Goal: Task Accomplishment & Management: Complete application form

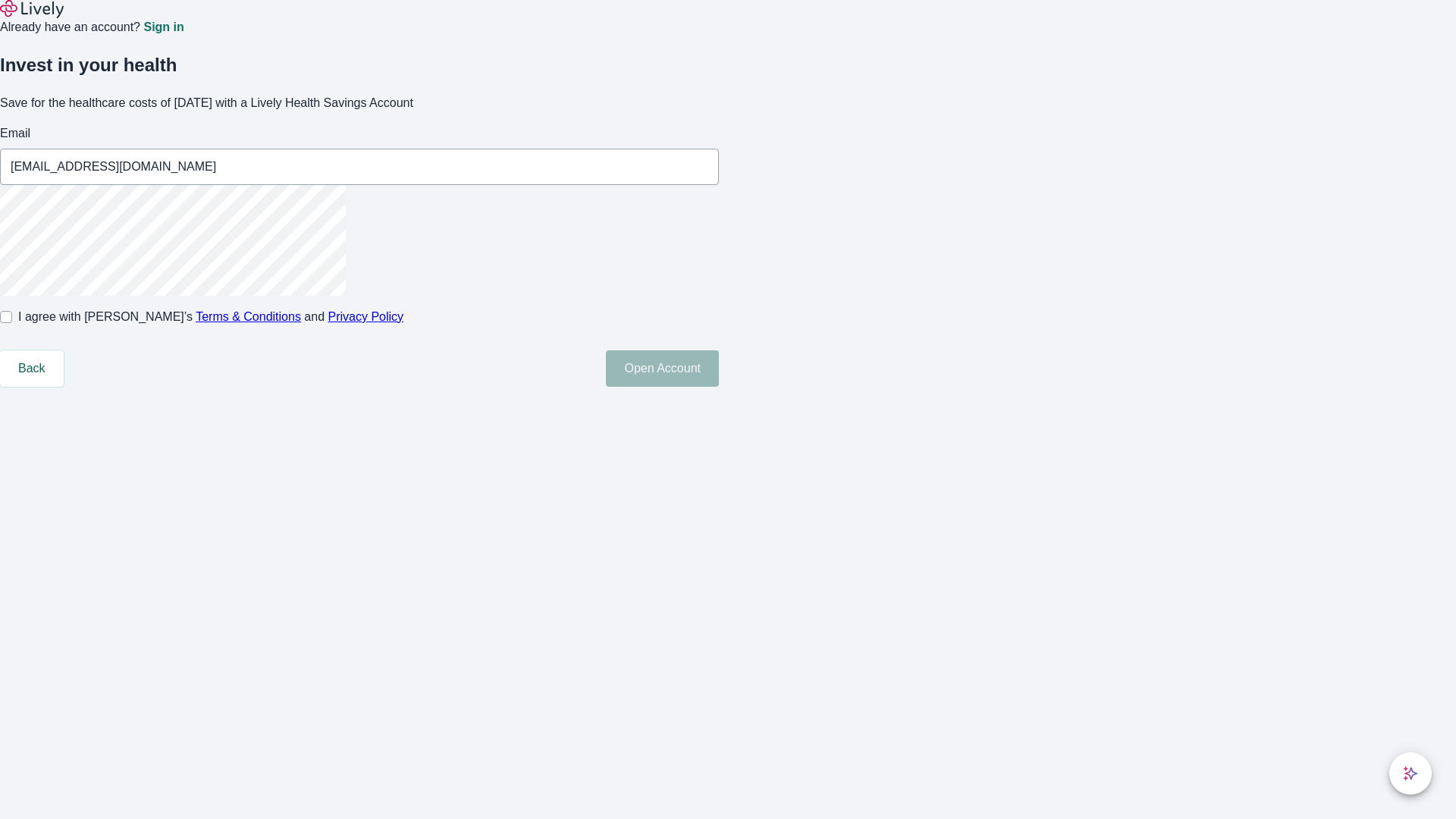
click at [12, 323] on input "I agree with Lively’s Terms & Conditions and Privacy Policy" at bounding box center [6, 317] width 12 height 12
checkbox input "true"
click at [719, 387] on button "Open Account" at bounding box center [662, 369] width 113 height 36
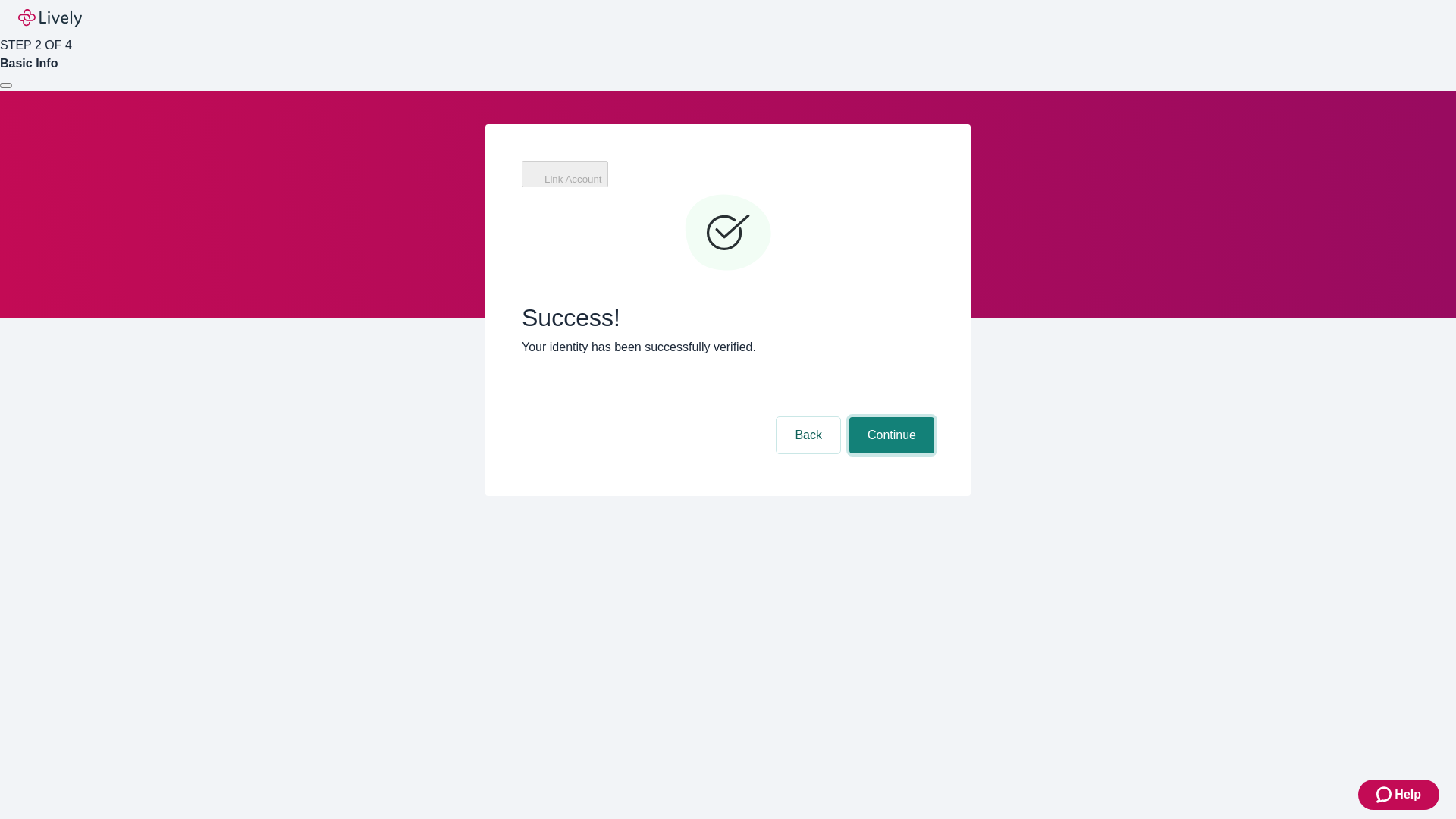
click at [889, 417] on button "Continue" at bounding box center [892, 436] width 85 height 36
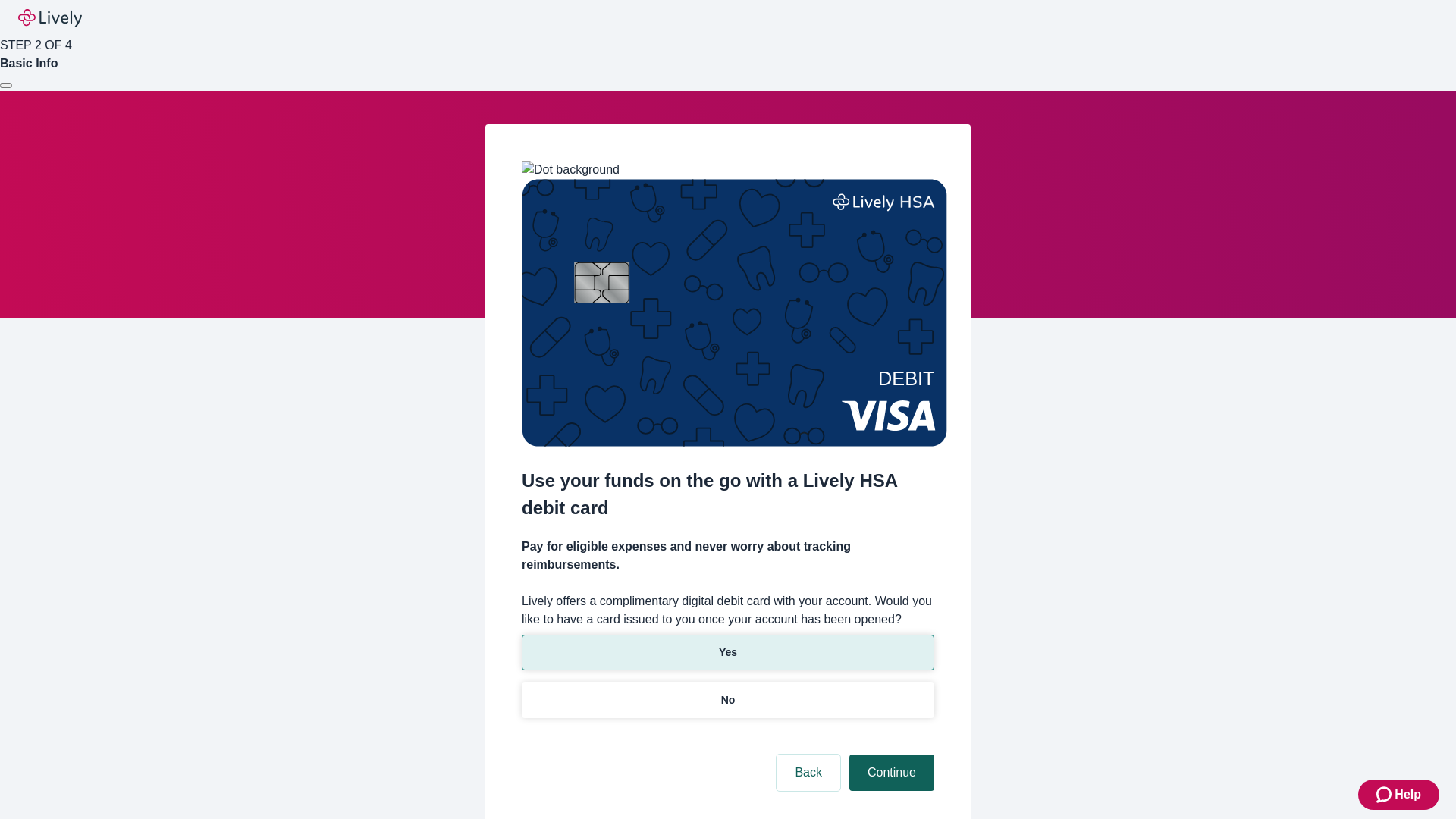
click at [727, 645] on p "Yes" at bounding box center [728, 652] width 18 height 16
click at [889, 755] on button "Continue" at bounding box center [892, 773] width 85 height 36
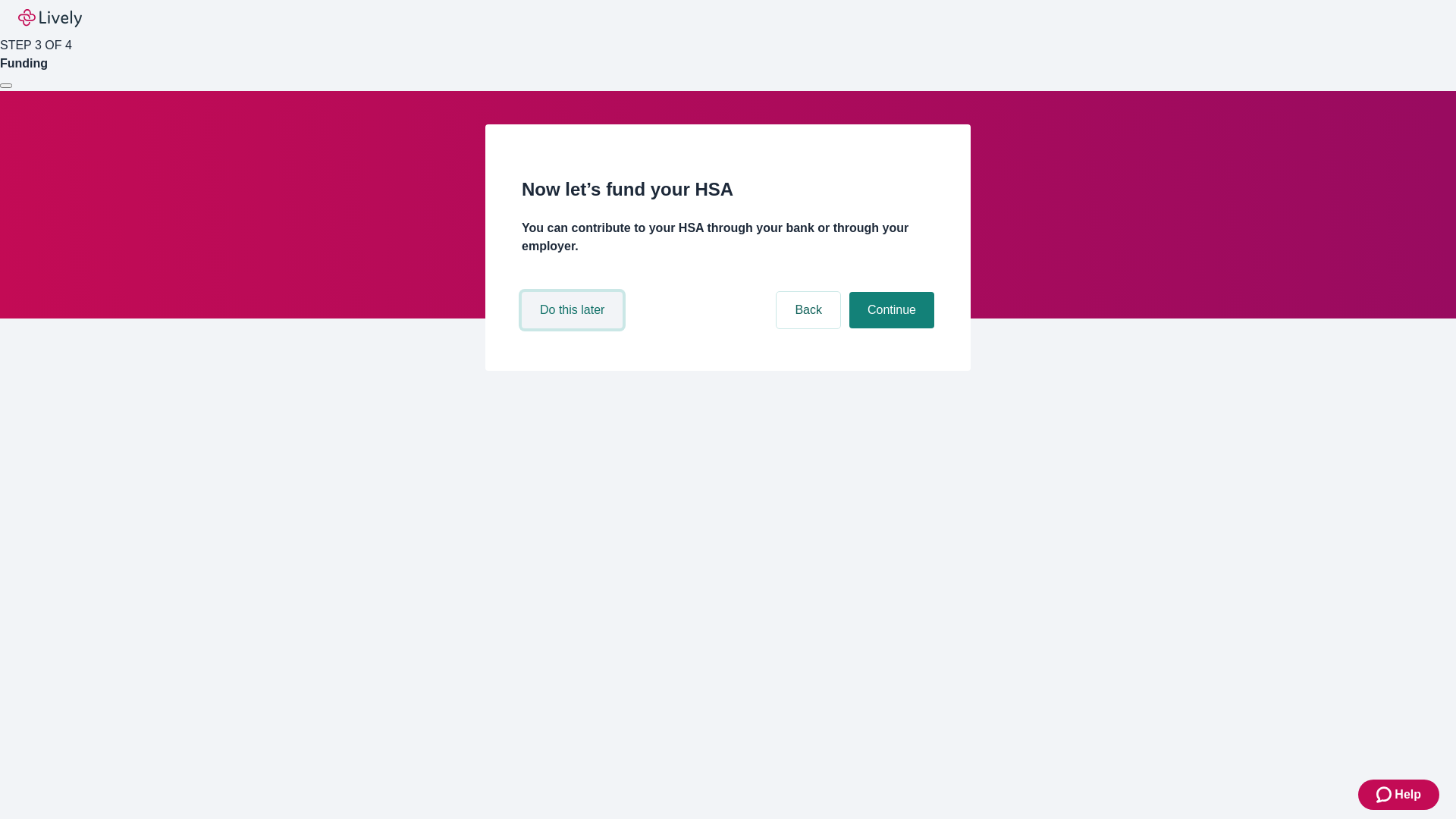
click at [574, 328] on button "Do this later" at bounding box center [572, 311] width 101 height 36
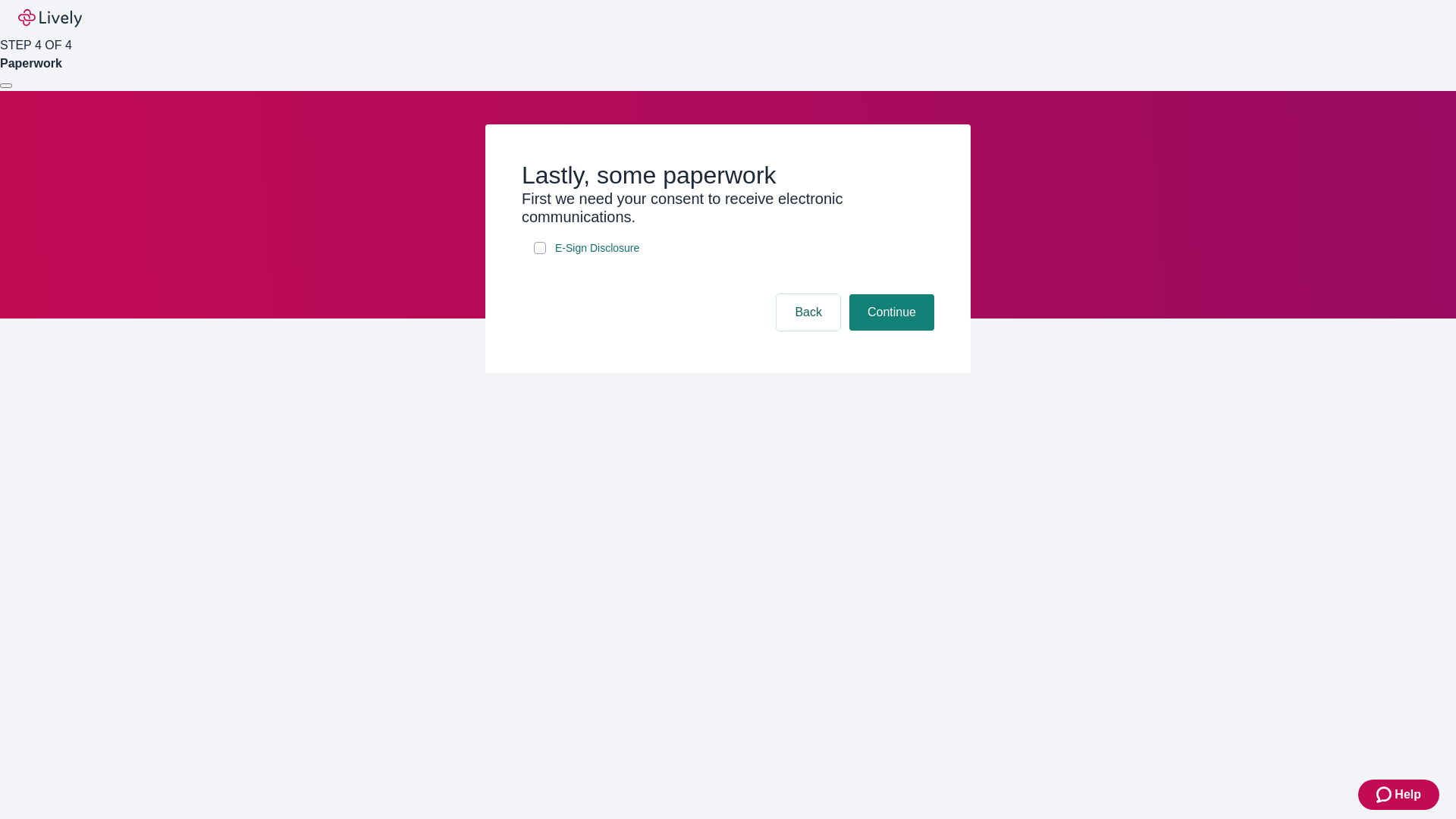
click at [540, 254] on input "E-Sign Disclosure" at bounding box center [540, 248] width 12 height 12
checkbox input "true"
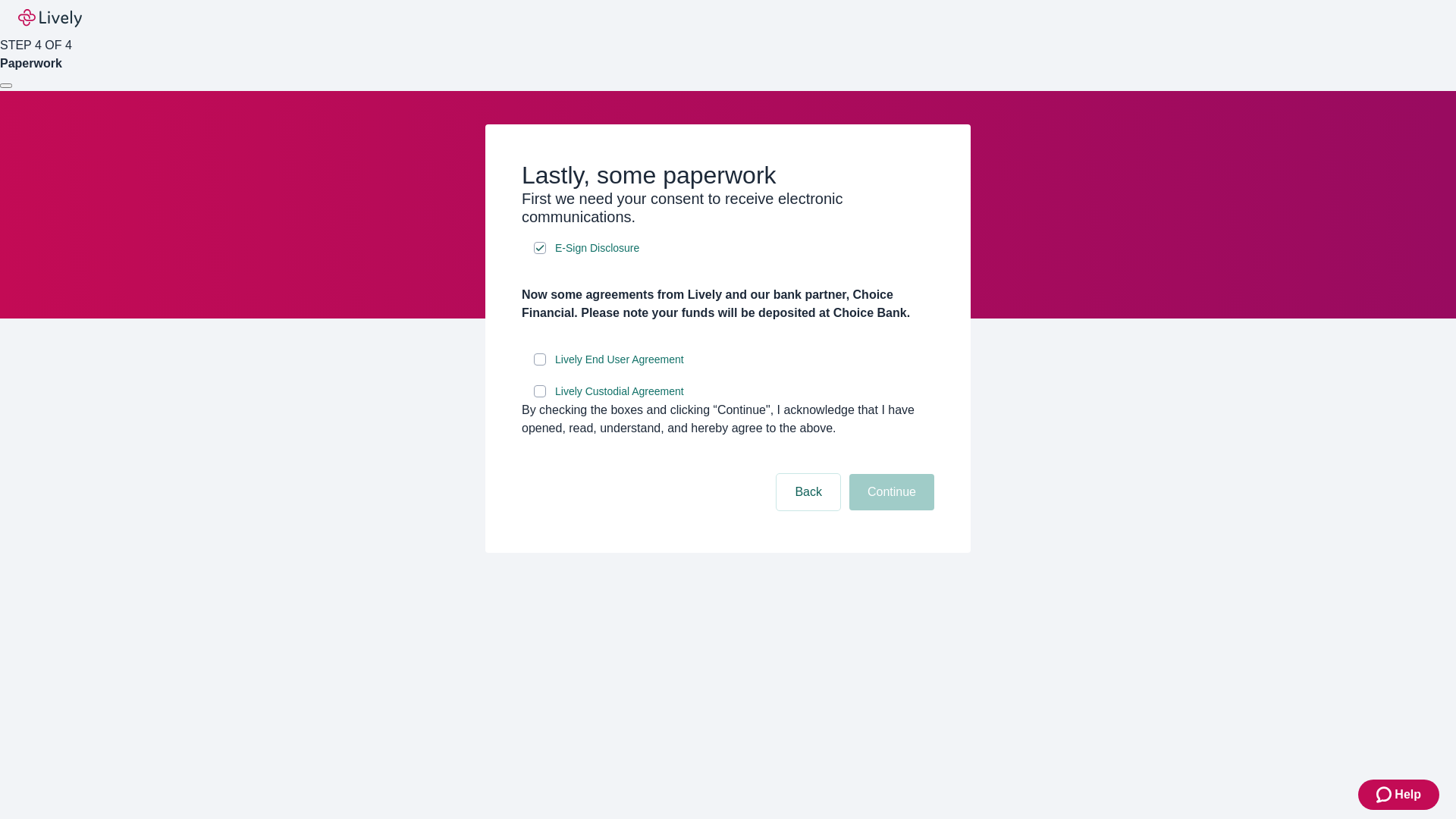
click at [540, 365] on input "Lively End User Agreement" at bounding box center [540, 359] width 12 height 12
checkbox input "true"
click at [540, 397] on input "Lively Custodial Agreement" at bounding box center [540, 391] width 12 height 12
checkbox input "true"
click at [889, 510] on button "Continue" at bounding box center [892, 492] width 85 height 36
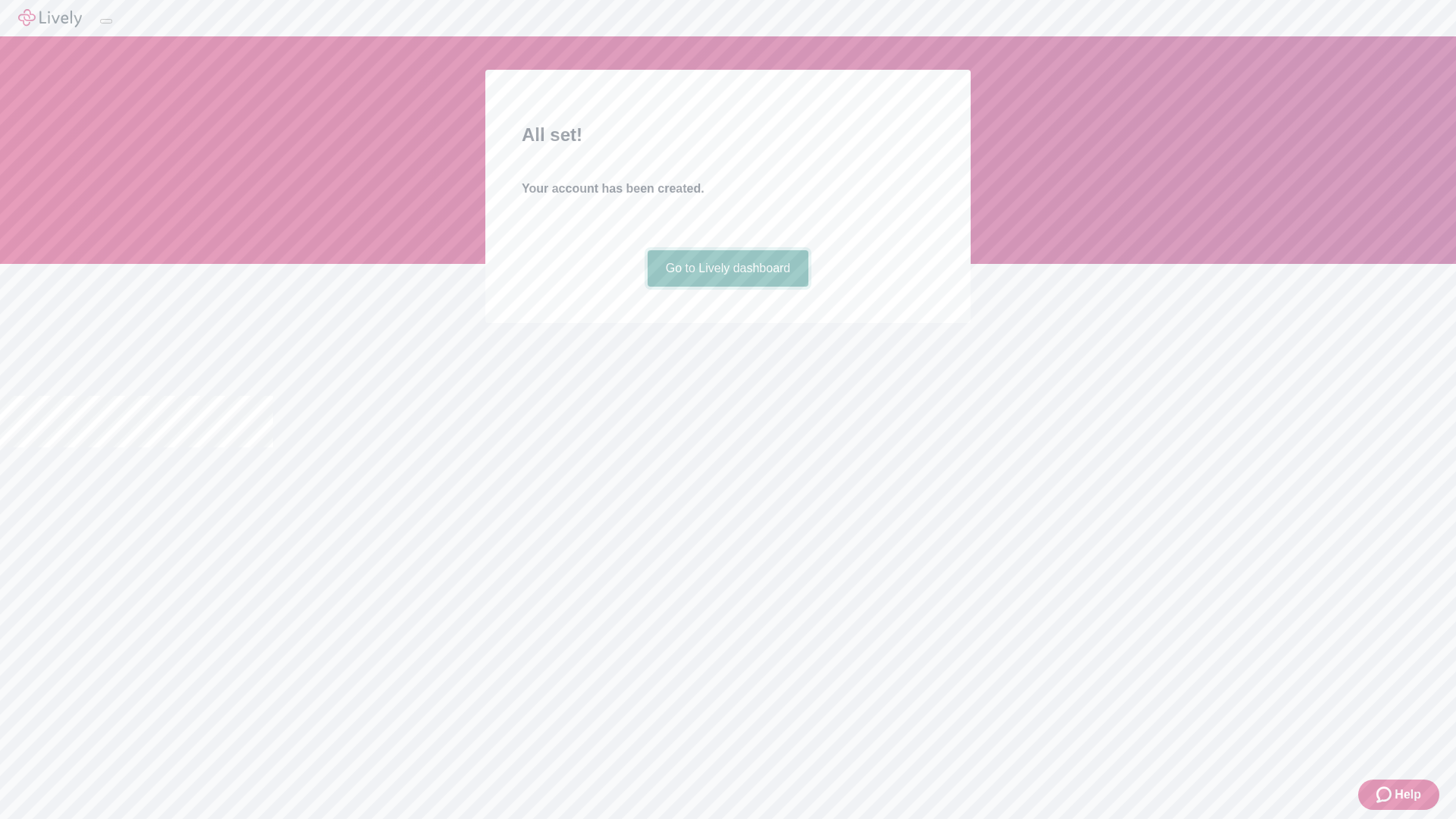
click at [727, 286] on link "Go to Lively dashboard" at bounding box center [728, 268] width 161 height 36
